Goal: Transaction & Acquisition: Purchase product/service

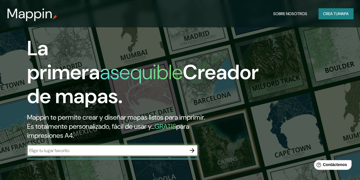
scroll to position [57, 0]
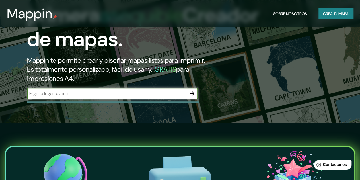
click at [193, 96] on icon "button" at bounding box center [192, 93] width 5 height 5
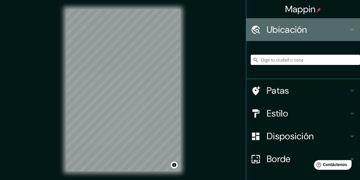
click at [336, 29] on h4 "Ubicación" at bounding box center [308, 29] width 82 height 11
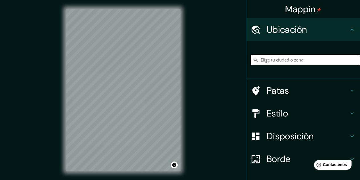
click at [287, 61] on input "Elige tu ciudad o zona" at bounding box center [305, 60] width 109 height 10
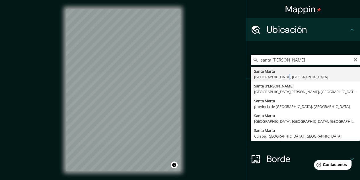
type input "[GEOGRAPHIC_DATA][PERSON_NAME][GEOGRAPHIC_DATA], [GEOGRAPHIC_DATA]"
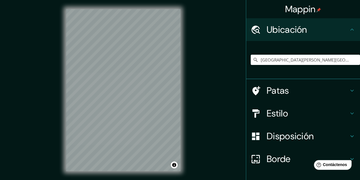
click at [294, 111] on h4 "Estilo" at bounding box center [308, 113] width 82 height 11
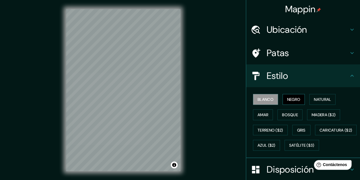
click at [289, 101] on font "Negro" at bounding box center [293, 99] width 13 height 5
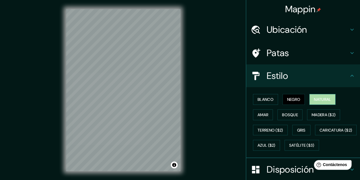
click at [319, 101] on font "Natural" at bounding box center [322, 99] width 17 height 5
click at [262, 114] on font "Amar" at bounding box center [263, 114] width 11 height 5
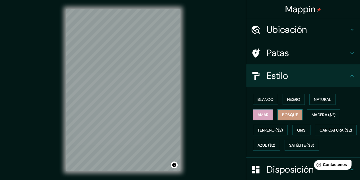
click at [287, 114] on font "Bosque" at bounding box center [290, 114] width 16 height 5
click at [322, 116] on font "Madera ($2)" at bounding box center [324, 114] width 24 height 5
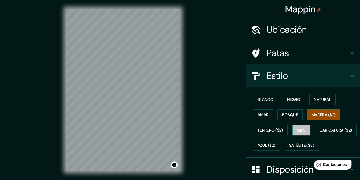
click at [302, 130] on font "Gris" at bounding box center [301, 130] width 9 height 5
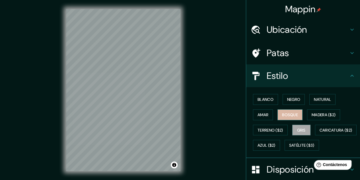
click at [290, 117] on font "Bosque" at bounding box center [290, 114] width 16 height 7
click at [292, 98] on font "Negro" at bounding box center [293, 99] width 13 height 5
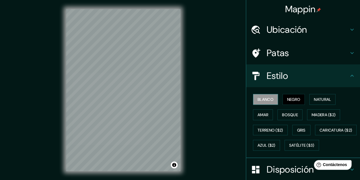
click at [265, 99] on font "Blanco" at bounding box center [266, 99] width 16 height 5
click at [289, 101] on font "Negro" at bounding box center [293, 99] width 13 height 5
click at [259, 115] on font "Amar" at bounding box center [263, 114] width 11 height 5
click at [293, 101] on font "Negro" at bounding box center [293, 99] width 13 height 5
click at [255, 118] on button "Amar" at bounding box center [263, 114] width 20 height 11
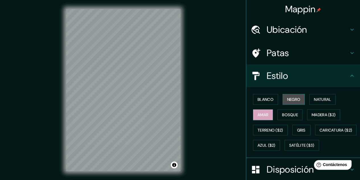
click at [289, 103] on button "Negro" at bounding box center [294, 99] width 23 height 11
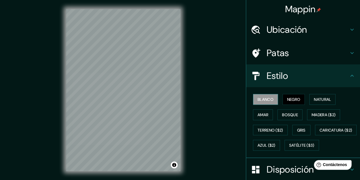
click at [265, 101] on font "Blanco" at bounding box center [266, 99] width 16 height 5
click at [289, 100] on font "Negro" at bounding box center [293, 99] width 13 height 5
click at [267, 99] on font "Blanco" at bounding box center [266, 99] width 16 height 5
click at [292, 101] on font "Negro" at bounding box center [293, 99] width 13 height 5
click at [263, 99] on font "Blanco" at bounding box center [266, 99] width 16 height 5
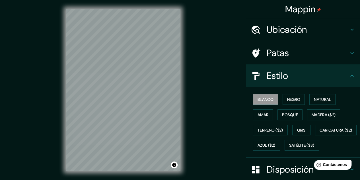
scroll to position [85, 0]
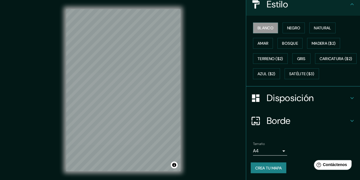
click at [299, 120] on h4 "Borde" at bounding box center [308, 120] width 82 height 11
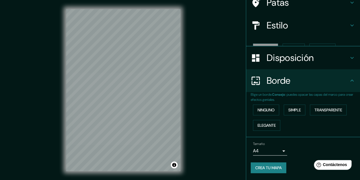
scroll to position [40, 0]
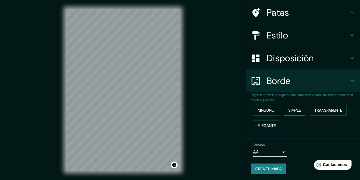
click at [292, 110] on font "Simple" at bounding box center [295, 110] width 13 height 5
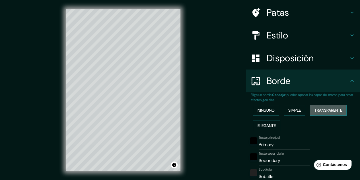
click at [325, 108] on font "Transparente" at bounding box center [329, 110] width 28 height 5
click at [265, 123] on font "Elegante" at bounding box center [267, 125] width 18 height 5
click at [267, 113] on font "Ninguno" at bounding box center [266, 110] width 17 height 5
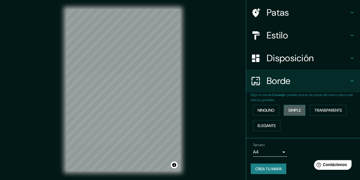
click at [292, 110] on font "Simple" at bounding box center [295, 110] width 13 height 5
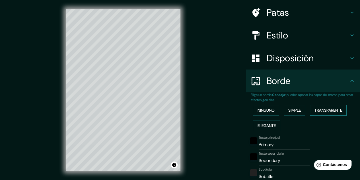
click at [316, 109] on font "Transparente" at bounding box center [329, 110] width 28 height 5
click at [262, 123] on font "Elegante" at bounding box center [267, 125] width 18 height 5
click at [295, 109] on font "Simple" at bounding box center [295, 110] width 13 height 5
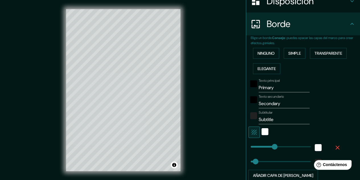
click at [276, 88] on input "Primary" at bounding box center [284, 87] width 51 height 9
type input "Primar"
type input "161"
type input "32"
type input "Prima"
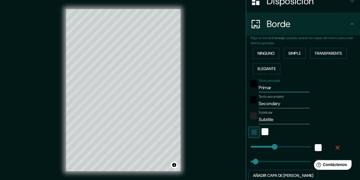
type input "161"
type input "32"
type input "Prim"
type input "161"
type input "32"
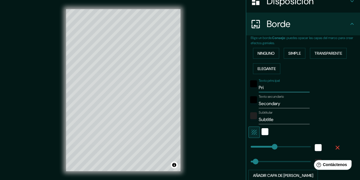
type input "Pr"
type input "161"
type input "32"
type input "P"
type input "161"
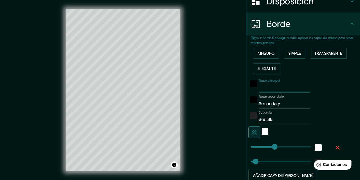
type input "32"
click at [276, 89] on input "Texto principal" at bounding box center [284, 87] width 51 height 9
type input "p"
type input "161"
type input "32"
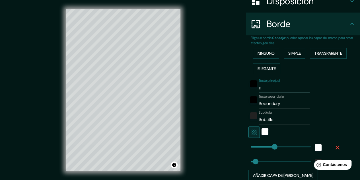
type input "pe"
type input "161"
type input "32"
type input "pes"
type input "161"
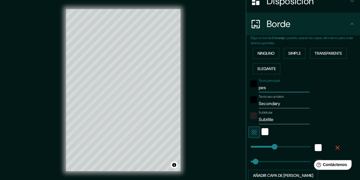
type input "32"
type input "pesc"
type input "161"
type input "32"
type input "pesca"
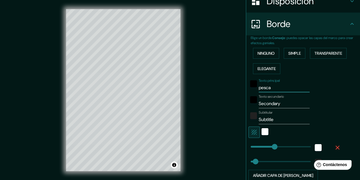
type input "161"
type input "32"
type input "pescad"
type input "161"
type input "32"
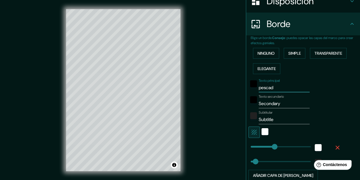
type input "pescadi"
type input "161"
type input "32"
type input "pescadit"
type input "161"
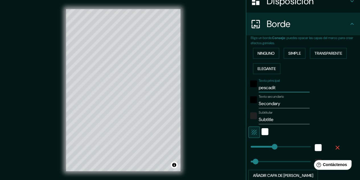
type input "32"
type input "pescadito"
type input "161"
type input "32"
type input "pescadito"
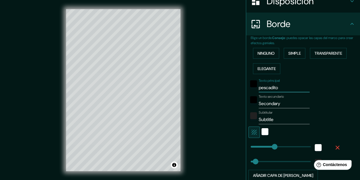
click at [280, 104] on input "Secondary" at bounding box center [284, 103] width 51 height 9
type input "Secondar"
type input "161"
type input "32"
type input "Se"
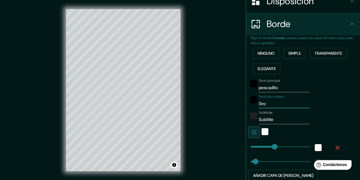
type input "161"
type input "32"
type input "S"
type input "161"
type input "32"
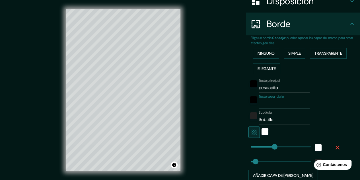
type input "s"
type input "161"
type input "32"
type input "sa"
type input "161"
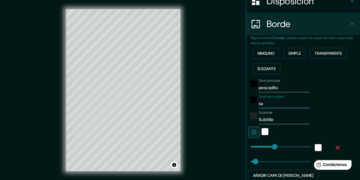
type input "32"
type input "san"
type input "161"
type input "32"
type input "sant"
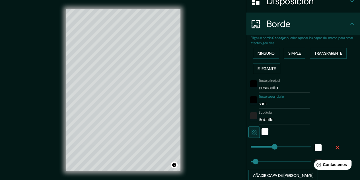
type input "161"
type input "32"
type input "santa"
type input "161"
type input "32"
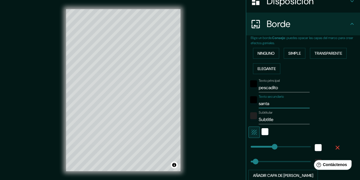
type input "santa"
type input "161"
type input "32"
type input "santa m"
type input "161"
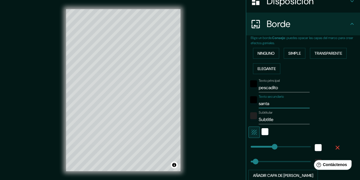
type input "32"
type input "santa ma"
type input "161"
type input "32"
type input "santa mar"
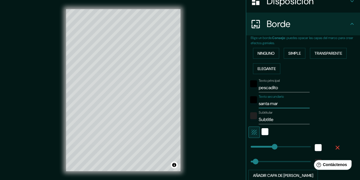
type input "161"
type input "32"
type input "santa mart"
type input "161"
type input "32"
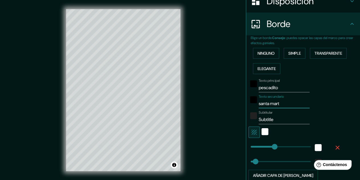
type input "santa [PERSON_NAME]"
type input "161"
type input "32"
type input "santa [PERSON_NAME]"
click at [275, 118] on input "Subtitle" at bounding box center [284, 119] width 51 height 9
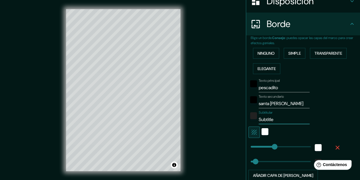
type input "Subtitl"
type input "161"
type input "32"
type input "Subtit"
type input "161"
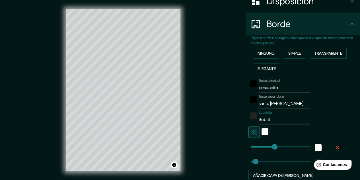
type input "32"
type input "Subti"
type input "161"
type input "32"
type input "Subt"
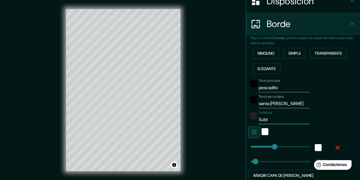
type input "161"
type input "32"
type input "Sub"
type input "161"
type input "32"
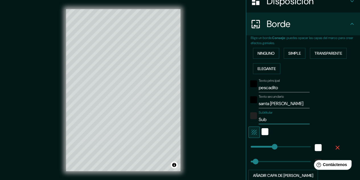
type input "Su"
type input "161"
type input "32"
type input "S"
type input "161"
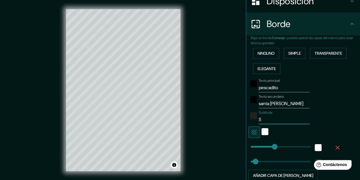
type input "32"
type input "161"
type input "32"
click at [262, 133] on div "blanco" at bounding box center [265, 131] width 7 height 7
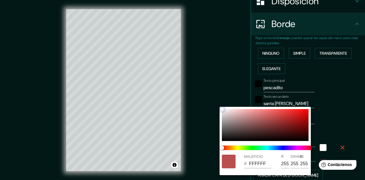
type input "161"
type input "32"
type input "F10F0F"
type input "241"
type input "15"
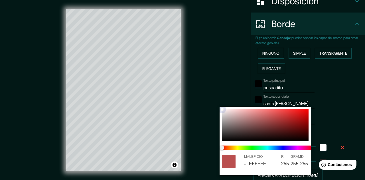
type input "15"
type input "161"
type input "32"
type input "FA0202"
type input "250"
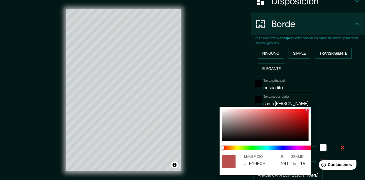
type input "2"
type input "161"
type input "32"
type input "CFB3B3"
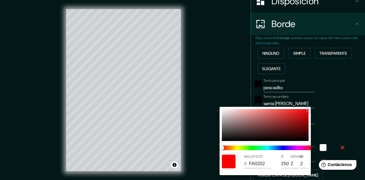
type input "207"
type input "179"
type input "161"
type input "32"
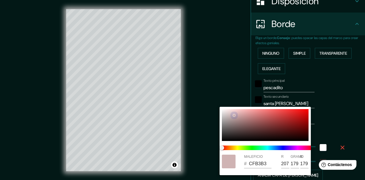
type input "EDEBEB"
type input "237"
type input "235"
drag, startPoint x: 222, startPoint y: 110, endPoint x: 238, endPoint y: 115, distance: 17.0
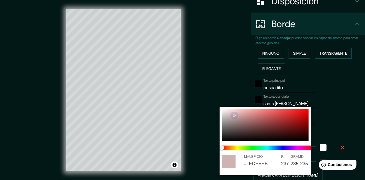
click at [233, 114] on div at bounding box center [234, 115] width 2 height 2
type input "161"
type input "32"
type input "161"
type input "32"
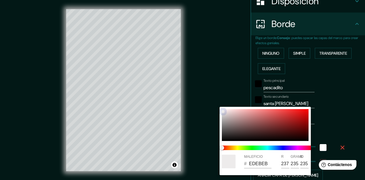
type input "F4D3D3"
type input "244"
type input "211"
type input "161"
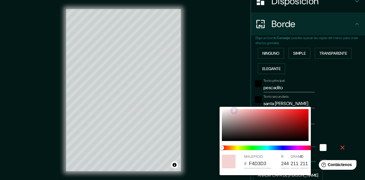
type input "32"
type input "F88E8E"
type input "248"
type input "142"
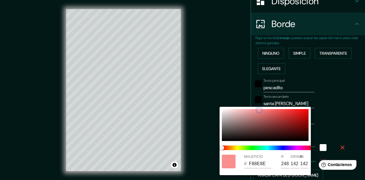
type input "161"
type input "32"
type input "FA8E8E"
type input "250"
type input "161"
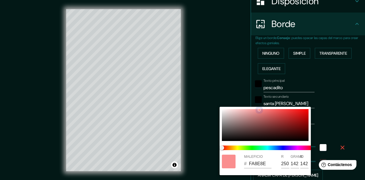
type input "32"
type input "D64F4F"
type input "214"
type input "79"
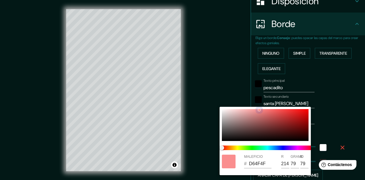
type input "161"
type input "32"
type input "B12626"
type input "177"
type input "38"
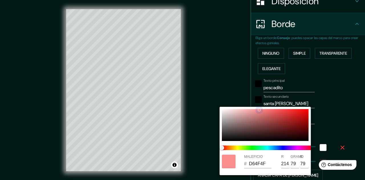
type input "38"
type input "161"
type input "32"
type input "BA2121"
type input "186"
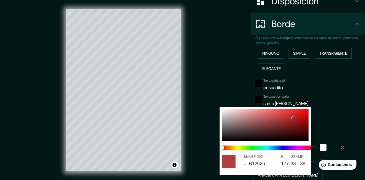
type input "33"
type input "161"
type input "32"
type input "951717"
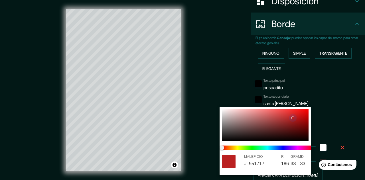
type input "149"
type input "23"
type input "161"
type input "32"
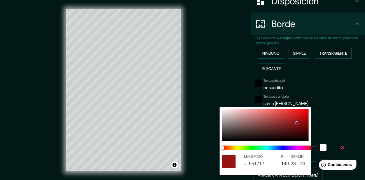
type input "951515"
type input "21"
type input "161"
type input "32"
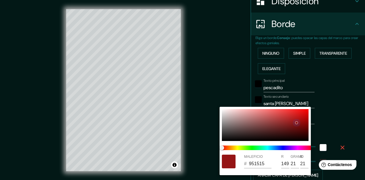
type input "9A1414"
type input "154"
type input "20"
type input "161"
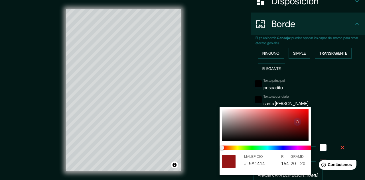
type input "32"
drag, startPoint x: 224, startPoint y: 111, endPoint x: 297, endPoint y: 122, distance: 73.9
click at [297, 122] on div at bounding box center [297, 122] width 2 height 2
type input "161"
type input "32"
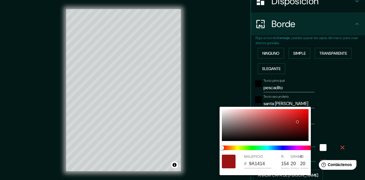
click at [343, 132] on div at bounding box center [182, 90] width 365 height 180
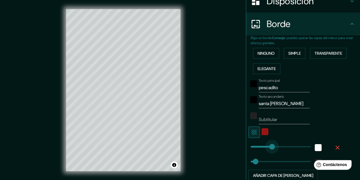
type input "146"
drag, startPoint x: 272, startPoint y: 144, endPoint x: 269, endPoint y: 145, distance: 3.4
type input "32"
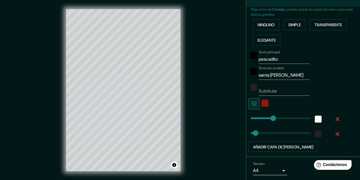
click at [336, 118] on icon "button" at bounding box center [338, 119] width 4 height 4
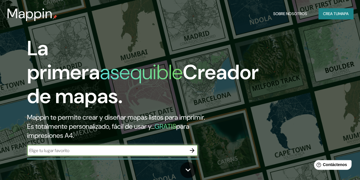
click at [195, 154] on icon "button" at bounding box center [192, 150] width 7 height 7
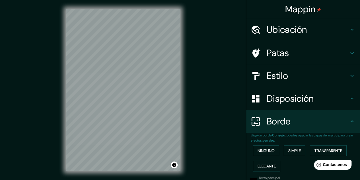
click at [287, 30] on font "Ubicación" at bounding box center [287, 30] width 40 height 12
type input "36"
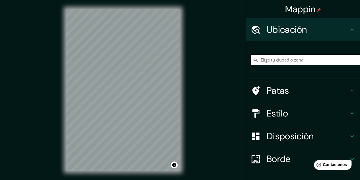
click at [289, 61] on input "Elige tu ciudad o zona" at bounding box center [305, 60] width 109 height 10
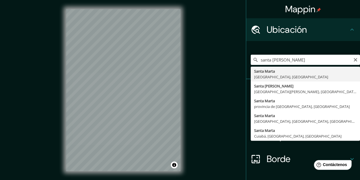
type input "[GEOGRAPHIC_DATA][PERSON_NAME][GEOGRAPHIC_DATA], [GEOGRAPHIC_DATA]"
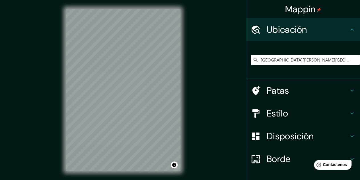
scroll to position [38, 0]
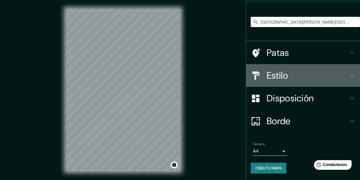
click at [306, 78] on h4 "Estilo" at bounding box center [308, 75] width 82 height 11
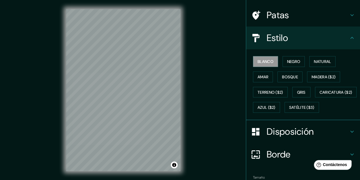
click at [324, 36] on h4 "Estilo" at bounding box center [308, 37] width 82 height 11
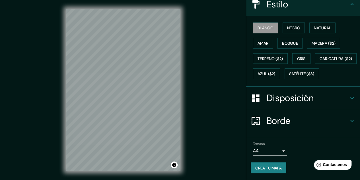
click at [280, 120] on font "Borde" at bounding box center [279, 121] width 24 height 12
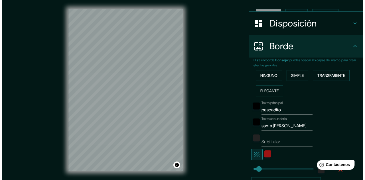
scroll to position [129, 0]
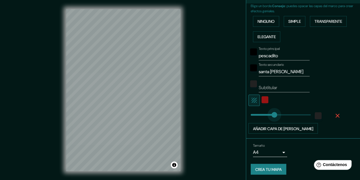
type input "114"
drag, startPoint x: 255, startPoint y: 112, endPoint x: 263, endPoint y: 113, distance: 7.7
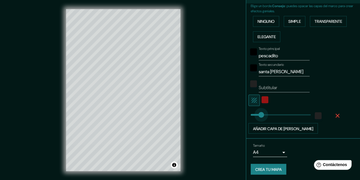
drag, startPoint x: 247, startPoint y: 113, endPoint x: 257, endPoint y: 113, distance: 9.7
click at [289, 20] on font "Simple" at bounding box center [295, 21] width 13 height 5
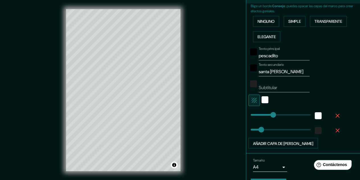
click at [334, 113] on icon "button" at bounding box center [337, 115] width 7 height 7
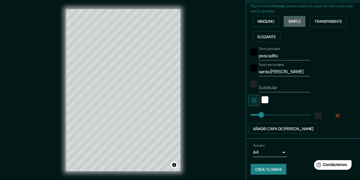
click at [292, 25] on button "Simple" at bounding box center [295, 21] width 22 height 11
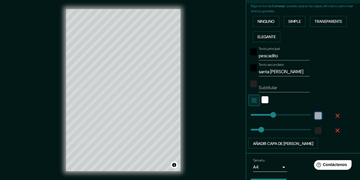
click at [317, 116] on div "white" at bounding box center [318, 115] width 7 height 7
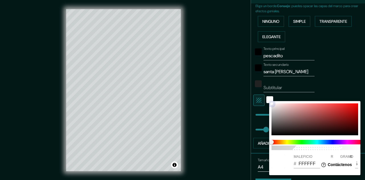
click at [344, 116] on div at bounding box center [314, 119] width 87 height 32
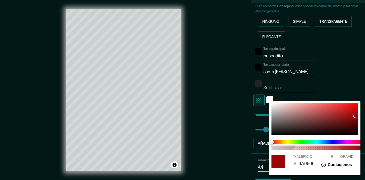
drag, startPoint x: 345, startPoint y: 116, endPoint x: 354, endPoint y: 116, distance: 9.7
click at [354, 116] on div at bounding box center [354, 116] width 2 height 2
click at [318, 149] on span "100" at bounding box center [316, 148] width 91 height 5
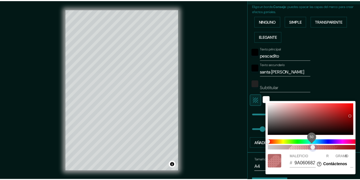
scroll to position [0, 5]
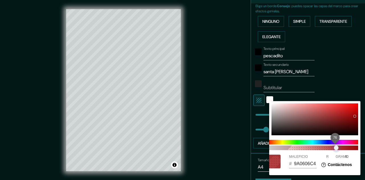
drag, startPoint x: 314, startPoint y: 148, endPoint x: 336, endPoint y: 146, distance: 22.7
click at [336, 146] on span "76" at bounding box center [336, 148] width 5 height 5
drag, startPoint x: 353, startPoint y: 117, endPoint x: 352, endPoint y: 120, distance: 3.3
click at [352, 120] on div at bounding box center [352, 120] width 2 height 2
click at [342, 149] on span "100" at bounding box center [312, 148] width 91 height 5
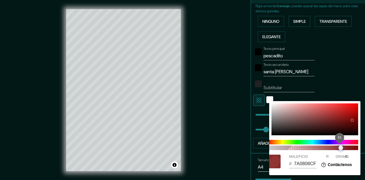
click at [341, 149] on span "81" at bounding box center [340, 148] width 5 height 5
click at [227, 134] on div at bounding box center [182, 90] width 365 height 180
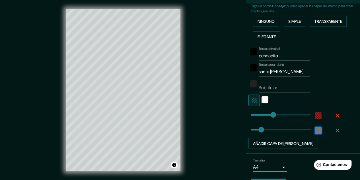
click at [315, 130] on div "color-222222" at bounding box center [318, 130] width 7 height 7
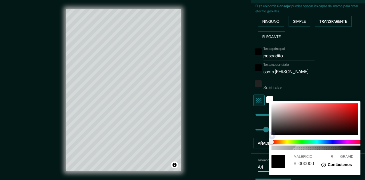
drag, startPoint x: 272, startPoint y: 131, endPoint x: 271, endPoint y: 136, distance: 5.4
click at [271, 136] on div at bounding box center [271, 135] width 3 height 3
click at [224, 132] on div at bounding box center [182, 90] width 365 height 180
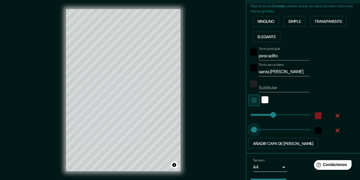
drag, startPoint x: 257, startPoint y: 129, endPoint x: 250, endPoint y: 129, distance: 7.7
drag, startPoint x: 270, startPoint y: 114, endPoint x: 264, endPoint y: 114, distance: 6.3
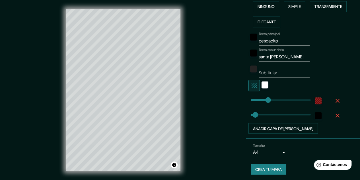
scroll to position [9, 0]
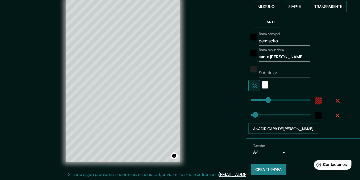
click at [279, 154] on body "Mappin Ubicación [GEOGRAPHIC_DATA][PERSON_NAME][GEOGRAPHIC_DATA], [GEOGRAPHIC_D…" at bounding box center [180, 81] width 360 height 180
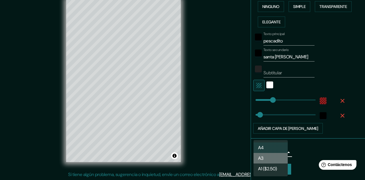
click at [278, 155] on li "A3" at bounding box center [270, 158] width 34 height 11
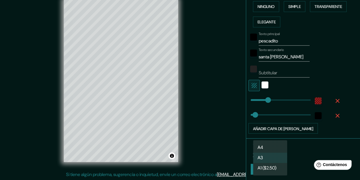
click at [279, 153] on body "Mappin Ubicación [GEOGRAPHIC_DATA][PERSON_NAME][GEOGRAPHIC_DATA], [GEOGRAPHIC_D…" at bounding box center [180, 81] width 360 height 180
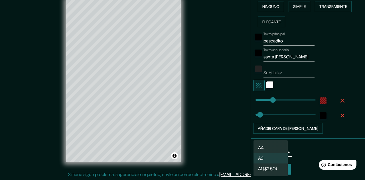
click at [276, 152] on li "A4" at bounding box center [270, 147] width 34 height 11
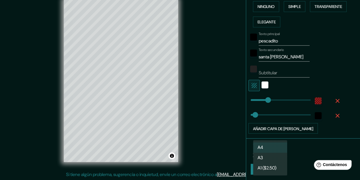
click at [279, 153] on body "Mappin Ubicación [GEOGRAPHIC_DATA][PERSON_NAME][GEOGRAPHIC_DATA], [GEOGRAPHIC_D…" at bounding box center [180, 81] width 360 height 180
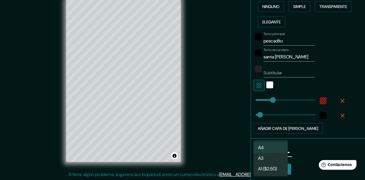
click at [275, 161] on li "A3" at bounding box center [270, 158] width 34 height 11
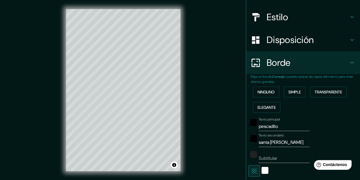
scroll to position [0, 0]
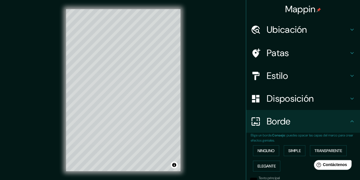
click at [303, 99] on font "Disposición" at bounding box center [290, 99] width 47 height 12
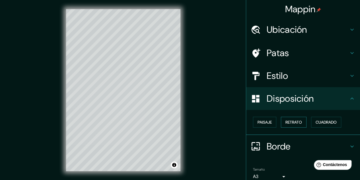
click at [293, 123] on font "Retrato" at bounding box center [294, 122] width 17 height 5
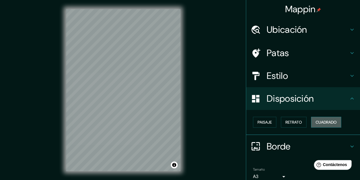
click at [320, 121] on font "Cuadrado" at bounding box center [326, 122] width 21 height 5
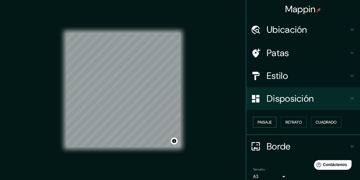
click at [266, 123] on font "Paisaje" at bounding box center [265, 122] width 14 height 5
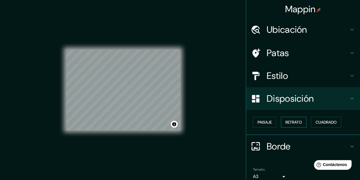
click at [294, 122] on font "Retrato" at bounding box center [294, 122] width 17 height 5
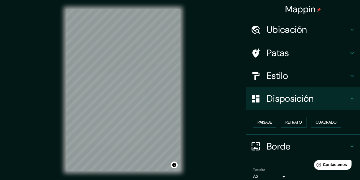
scroll to position [25, 0]
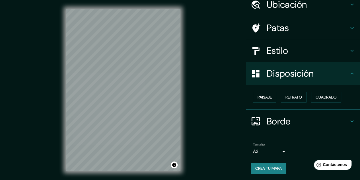
click at [282, 126] on font "Borde" at bounding box center [279, 121] width 24 height 12
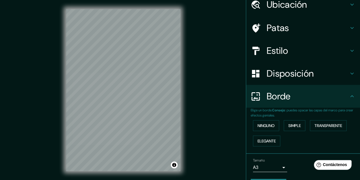
scroll to position [40, 0]
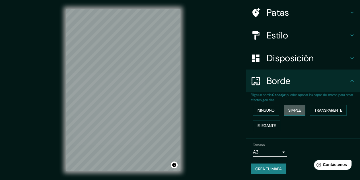
click at [294, 108] on font "Simple" at bounding box center [295, 110] width 13 height 5
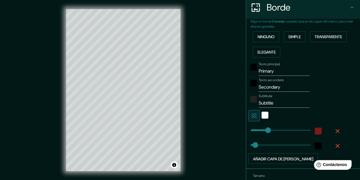
scroll to position [144, 0]
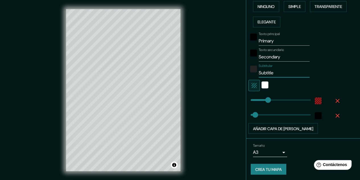
click at [278, 72] on input "Subtitle" at bounding box center [284, 72] width 51 height 9
click at [273, 40] on input "Primary" at bounding box center [284, 40] width 51 height 9
click at [282, 58] on input "Secondary" at bounding box center [284, 56] width 51 height 9
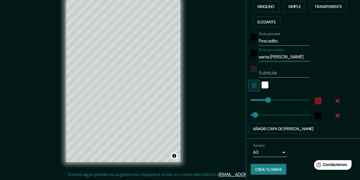
click at [276, 167] on font "Crea tu mapa" at bounding box center [268, 169] width 26 height 5
click at [270, 168] on font "Crea tu mapa" at bounding box center [268, 169] width 26 height 5
click at [175, 155] on button "Activar o desactivar atribución" at bounding box center [174, 155] width 7 height 7
click at [210, 135] on div "Mappin Ubicación [GEOGRAPHIC_DATA][PERSON_NAME][GEOGRAPHIC_DATA], [GEOGRAPHIC_D…" at bounding box center [180, 85] width 360 height 189
click at [262, 167] on font "Crea tu mapa" at bounding box center [268, 169] width 26 height 5
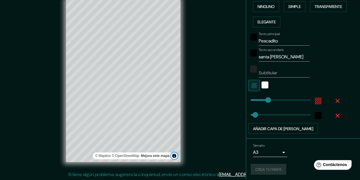
click at [176, 156] on button "Activar o desactivar atribución" at bounding box center [174, 155] width 7 height 7
click at [152, 157] on font "Mejora este mapa" at bounding box center [155, 156] width 29 height 4
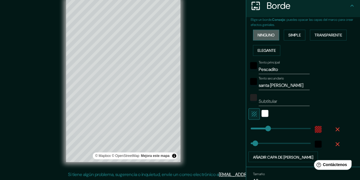
click at [267, 37] on font "Ninguno" at bounding box center [266, 34] width 17 height 5
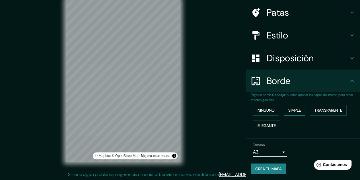
click at [298, 111] on button "Simple" at bounding box center [295, 110] width 22 height 11
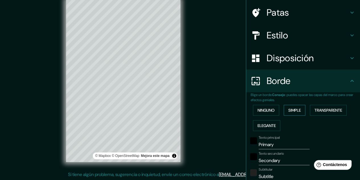
scroll to position [144, 0]
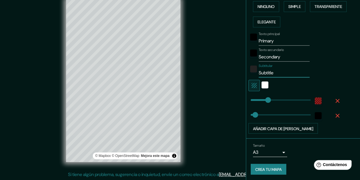
click at [281, 74] on input "Subtitle" at bounding box center [284, 72] width 51 height 9
click at [282, 57] on input "Secondary" at bounding box center [284, 56] width 51 height 9
click at [277, 40] on input "Primary" at bounding box center [284, 40] width 51 height 9
click at [252, 37] on div "negro" at bounding box center [253, 37] width 7 height 7
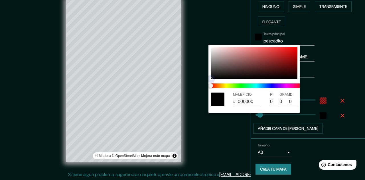
click at [289, 63] on div at bounding box center [253, 63] width 87 height 32
click at [281, 63] on div at bounding box center [253, 63] width 87 height 32
click at [287, 65] on div at bounding box center [253, 63] width 87 height 32
click at [283, 63] on div at bounding box center [253, 63] width 87 height 32
click at [195, 91] on div at bounding box center [182, 90] width 365 height 180
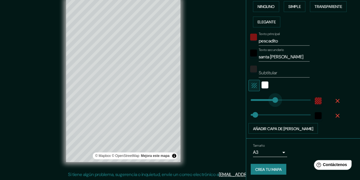
drag, startPoint x: 265, startPoint y: 97, endPoint x: 271, endPoint y: 97, distance: 5.7
drag, startPoint x: 271, startPoint y: 97, endPoint x: 267, endPoint y: 97, distance: 4.0
click at [177, 155] on button "Activar o desactivar atribución" at bounding box center [174, 155] width 7 height 7
click at [177, 157] on button "Activar o desactivar atribución" at bounding box center [174, 155] width 7 height 7
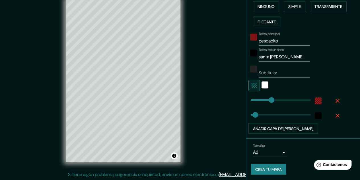
click at [261, 167] on font "Crea tu mapa" at bounding box center [268, 169] width 26 height 5
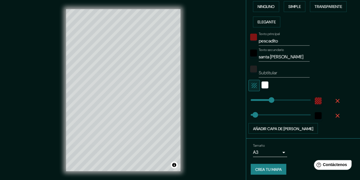
scroll to position [87, 0]
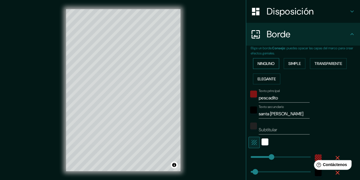
click at [267, 61] on font "Ninguno" at bounding box center [266, 63] width 17 height 5
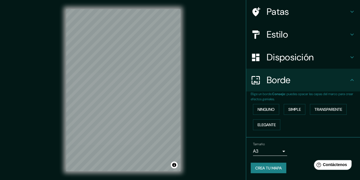
scroll to position [40, 0]
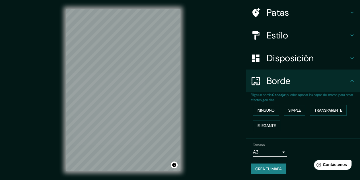
click at [266, 168] on font "Crea tu mapa" at bounding box center [268, 168] width 26 height 5
click at [291, 110] on font "Simple" at bounding box center [295, 110] width 13 height 5
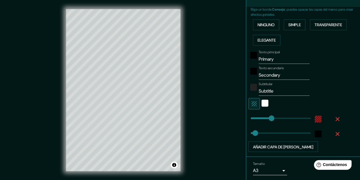
scroll to position [144, 0]
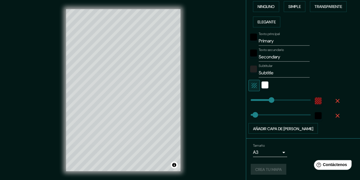
click at [275, 72] on input "Subtitle" at bounding box center [284, 72] width 51 height 9
click at [282, 55] on input "Secondary" at bounding box center [284, 56] width 51 height 9
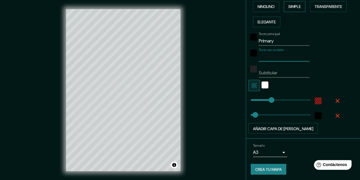
scroll to position [87, 0]
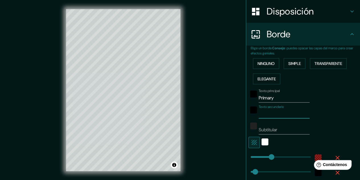
click at [307, 42] on div "Borde" at bounding box center [303, 34] width 114 height 23
click at [258, 66] on font "Ninguno" at bounding box center [266, 63] width 17 height 5
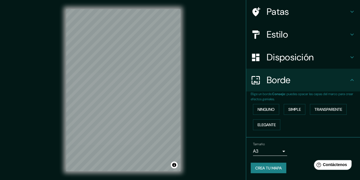
scroll to position [40, 0]
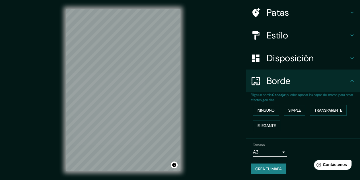
click at [267, 150] on body "Mappin Ubicación [GEOGRAPHIC_DATA][PERSON_NAME][GEOGRAPHIC_DATA], [GEOGRAPHIC_D…" at bounding box center [180, 90] width 360 height 180
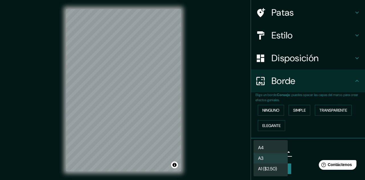
click at [268, 150] on li "A4" at bounding box center [270, 147] width 34 height 11
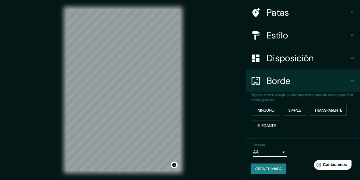
click at [267, 165] on font "Crea tu mapa" at bounding box center [268, 168] width 26 height 7
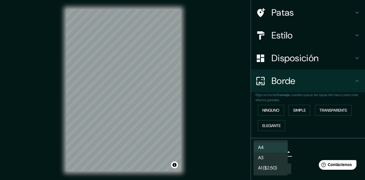
click at [273, 152] on body "Mappin Ubicación [GEOGRAPHIC_DATA][PERSON_NAME][GEOGRAPHIC_DATA], [GEOGRAPHIC_D…" at bounding box center [182, 90] width 365 height 180
click at [271, 161] on li "A3" at bounding box center [270, 158] width 34 height 11
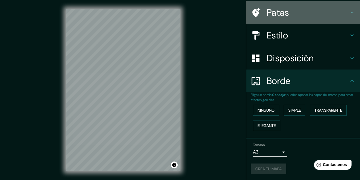
click at [335, 19] on div "Patas" at bounding box center [303, 12] width 114 height 23
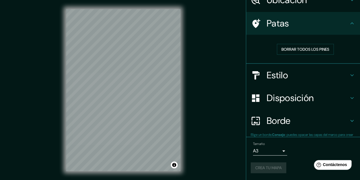
scroll to position [30, 0]
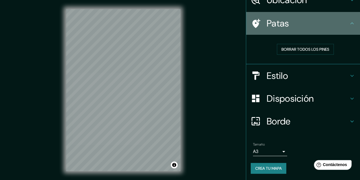
click at [335, 19] on h4 "Patas" at bounding box center [308, 23] width 82 height 11
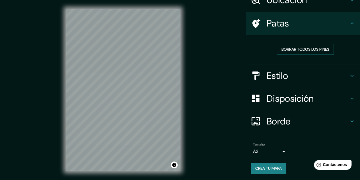
click at [349, 21] on icon at bounding box center [352, 23] width 7 height 7
click at [336, 73] on h4 "Estilo" at bounding box center [308, 75] width 82 height 11
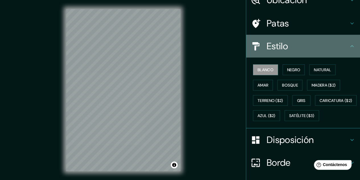
click at [340, 49] on h4 "Estilo" at bounding box center [308, 45] width 82 height 11
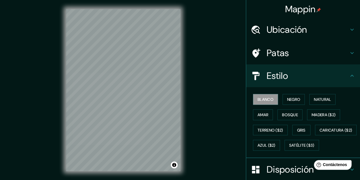
scroll to position [85, 0]
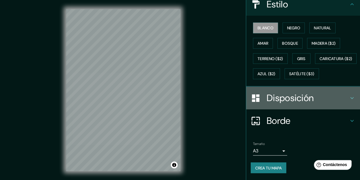
click at [329, 97] on h4 "Disposición" at bounding box center [308, 97] width 82 height 11
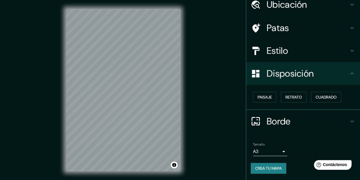
scroll to position [25, 0]
click at [339, 73] on h4 "Disposición" at bounding box center [308, 73] width 82 height 11
click at [239, 91] on div "Mappin Ubicación [GEOGRAPHIC_DATA][PERSON_NAME][GEOGRAPHIC_DATA], [GEOGRAPHIC_D…" at bounding box center [180, 94] width 360 height 189
click at [224, 91] on div "Mappin Ubicación [GEOGRAPHIC_DATA][PERSON_NAME][GEOGRAPHIC_DATA], [GEOGRAPHIC_D…" at bounding box center [180, 94] width 360 height 189
